Goal: Transaction & Acquisition: Purchase product/service

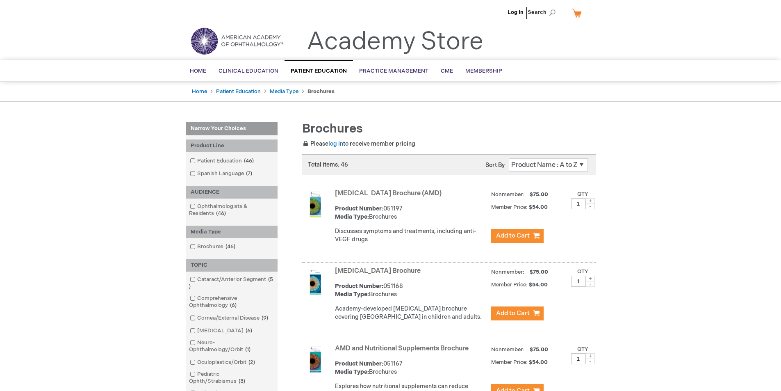
click at [319, 205] on img at bounding box center [315, 204] width 26 height 26
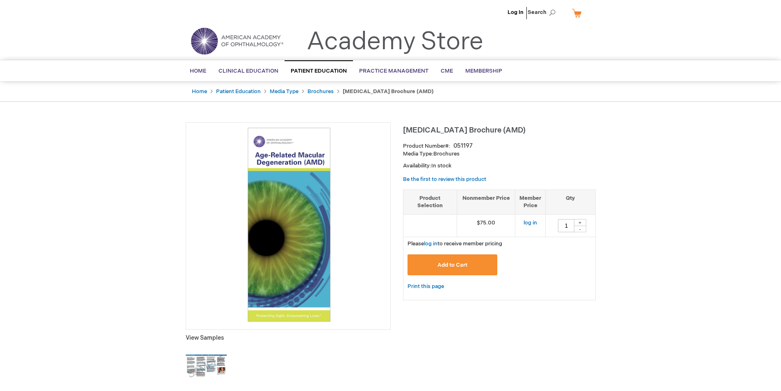
click at [195, 367] on img at bounding box center [206, 366] width 41 height 41
click at [326, 89] on link "Brochures" at bounding box center [320, 91] width 26 height 7
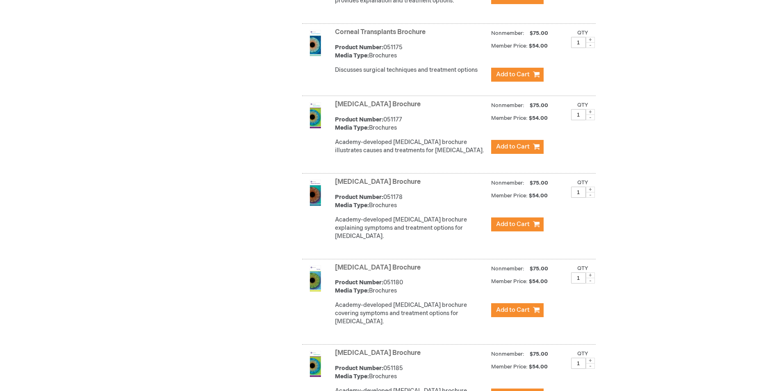
scroll to position [902, 0]
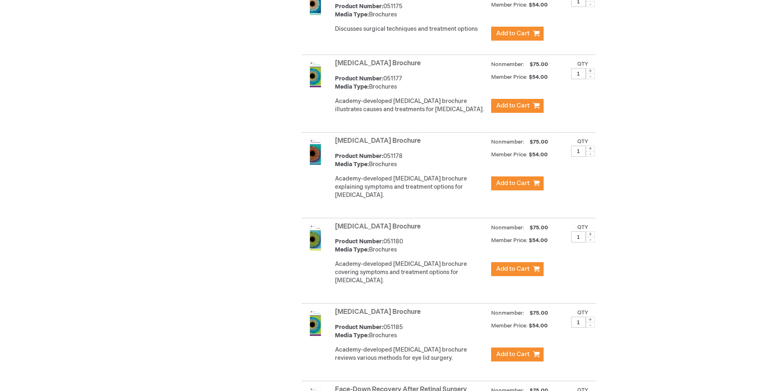
click at [345, 230] on link "Dry Eye Brochure" at bounding box center [378, 227] width 86 height 8
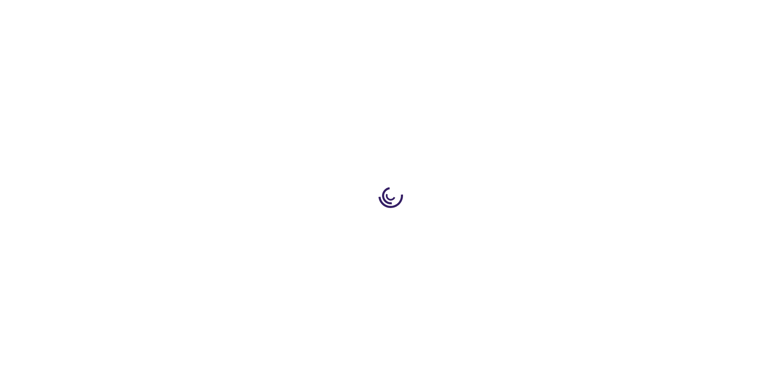
type input "1"
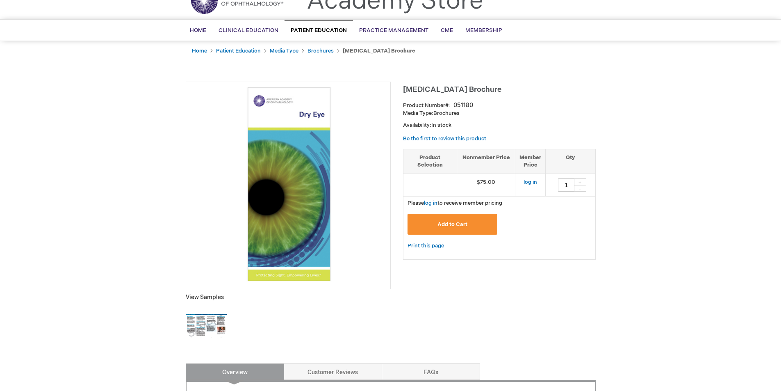
scroll to position [41, 0]
click at [203, 323] on img at bounding box center [206, 325] width 41 height 41
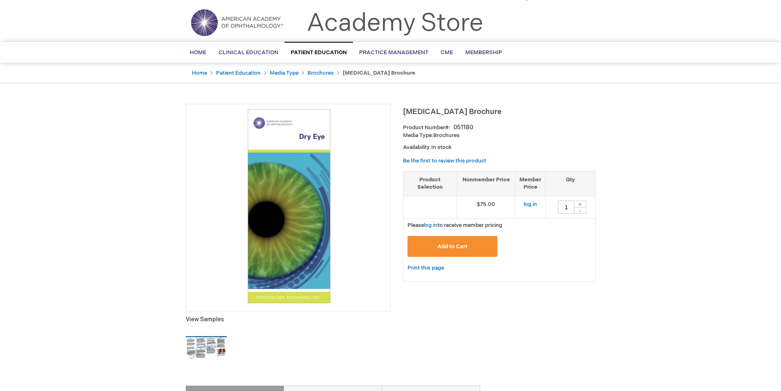
scroll to position [0, 0]
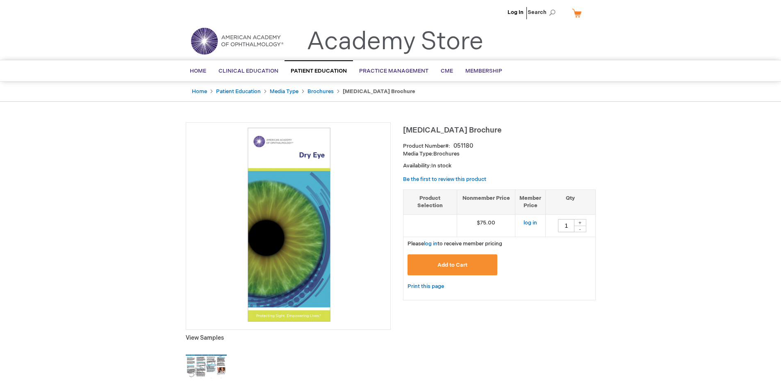
click at [423, 230] on td at bounding box center [430, 225] width 54 height 23
